Goal: Task Accomplishment & Management: Use online tool/utility

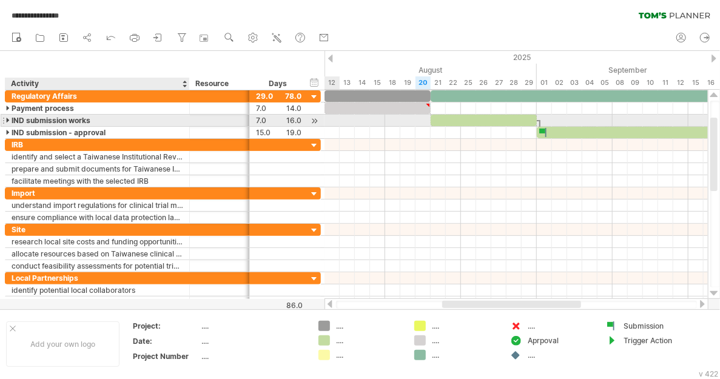
scroll to position [5242, 0]
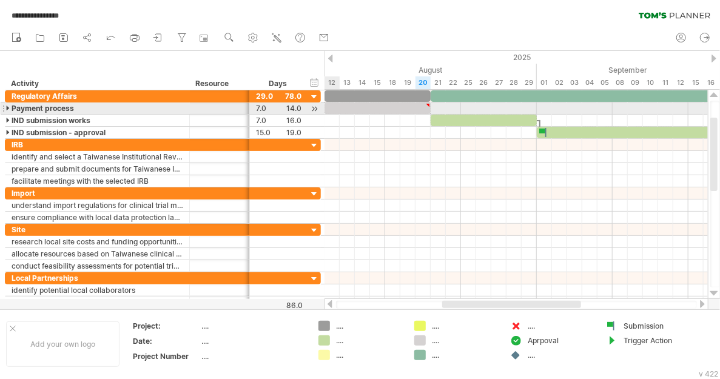
click at [6, 106] on div at bounding box center [8, 108] width 5 height 12
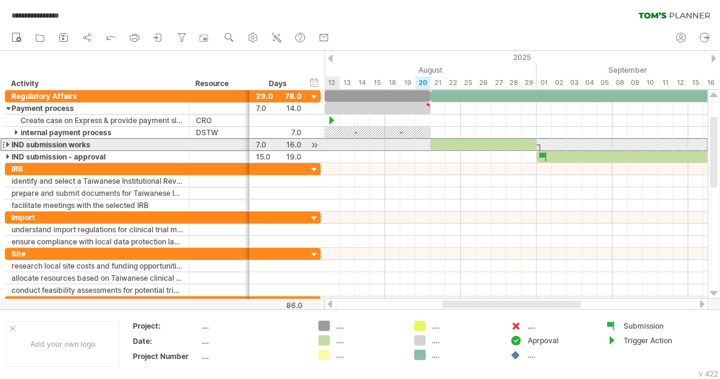
click at [5, 143] on div "**********" at bounding box center [163, 144] width 316 height 13
click at [7, 144] on div at bounding box center [8, 145] width 5 height 12
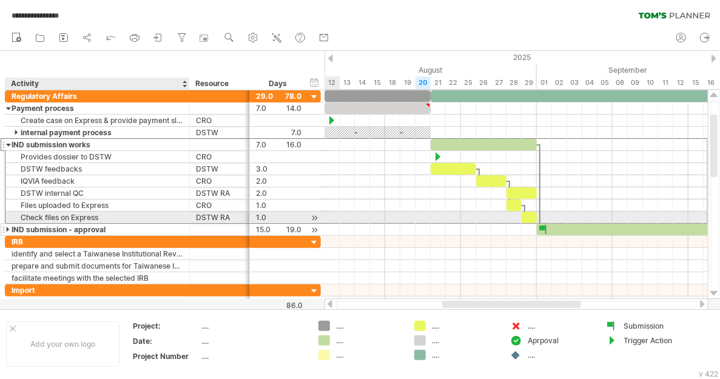
click at [8, 224] on div at bounding box center [8, 230] width 5 height 12
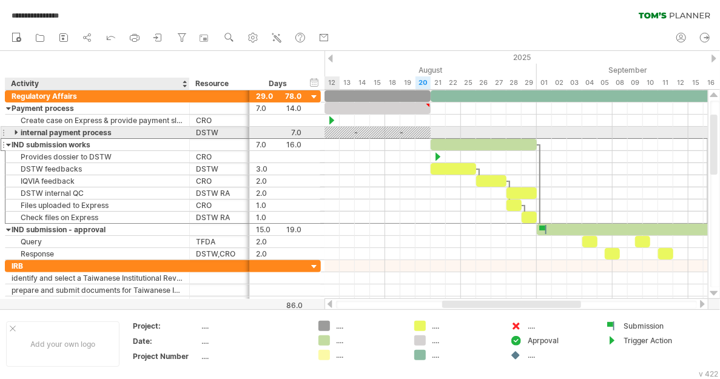
click at [16, 130] on div at bounding box center [17, 133] width 5 height 12
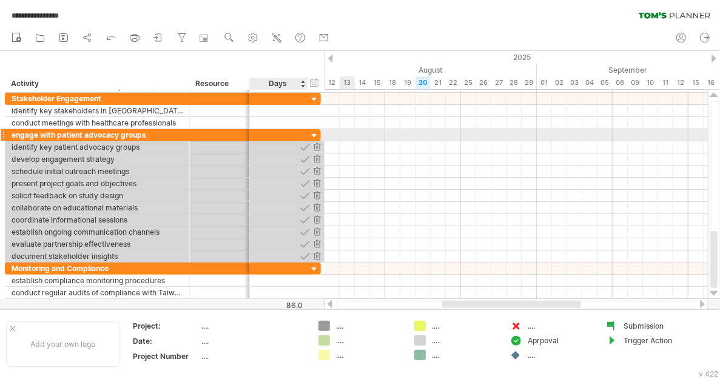
click at [316, 135] on div at bounding box center [315, 136] width 12 height 12
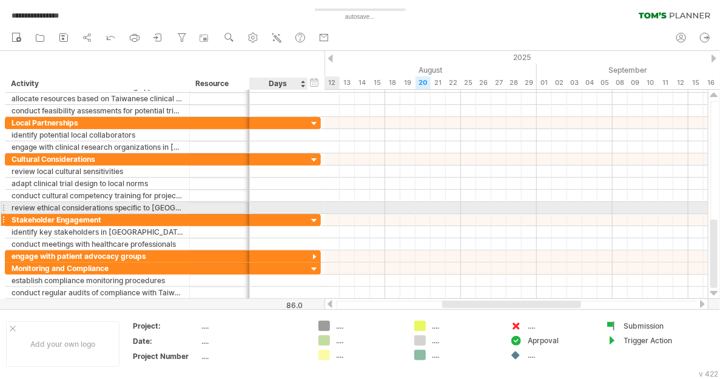
click at [314, 215] on div at bounding box center [315, 221] width 12 height 12
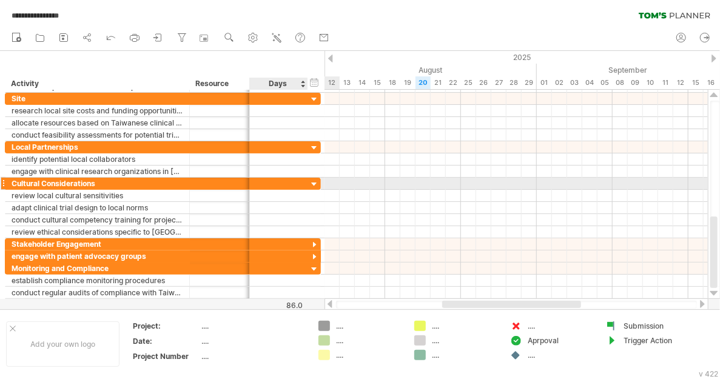
click at [315, 181] on div at bounding box center [315, 185] width 12 height 12
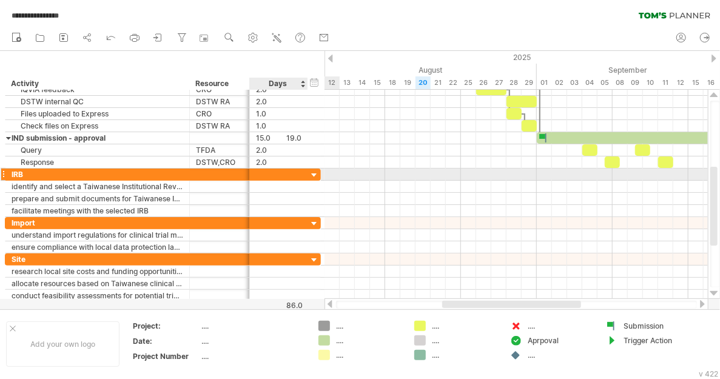
click at [313, 178] on div at bounding box center [315, 176] width 12 height 12
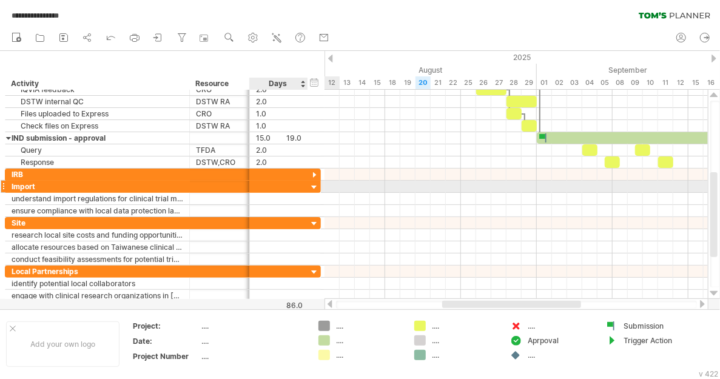
click at [313, 186] on div at bounding box center [315, 188] width 12 height 12
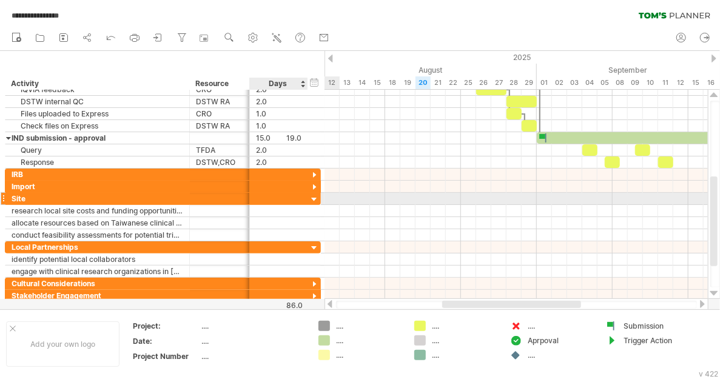
click at [313, 197] on div at bounding box center [315, 200] width 12 height 12
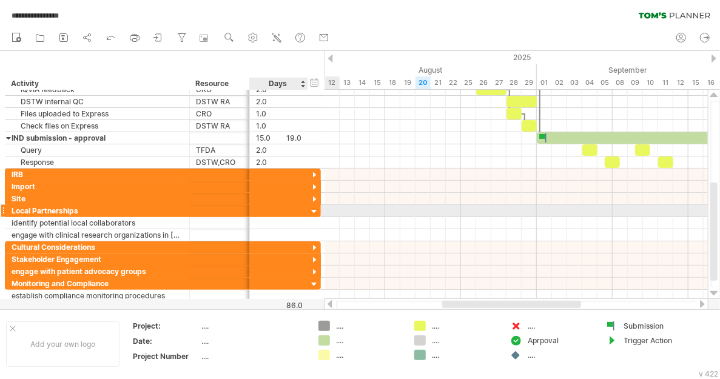
click at [313, 207] on div at bounding box center [315, 212] width 12 height 12
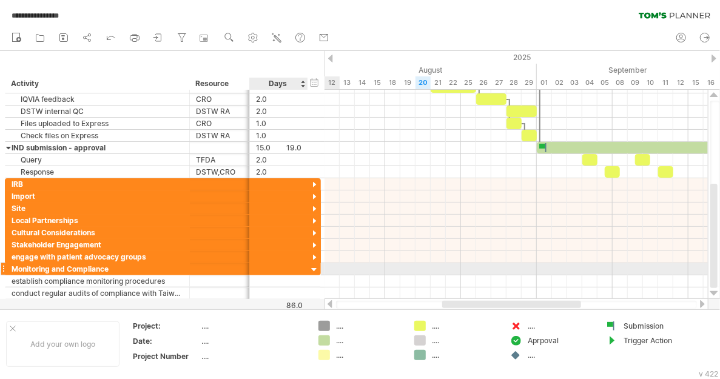
click at [314, 267] on div at bounding box center [315, 270] width 12 height 12
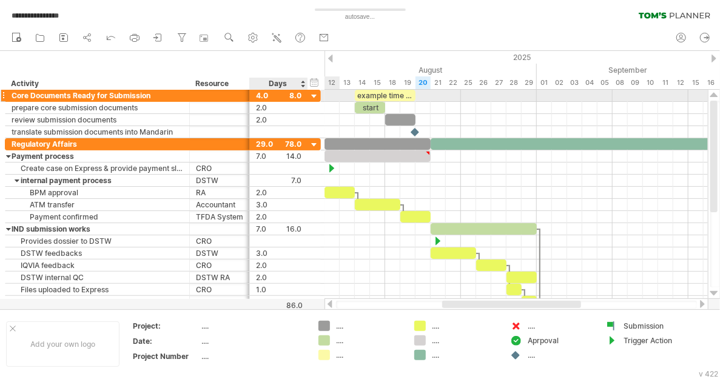
click at [315, 93] on div at bounding box center [315, 97] width 12 height 12
